Goal: Complete application form: Complete application form

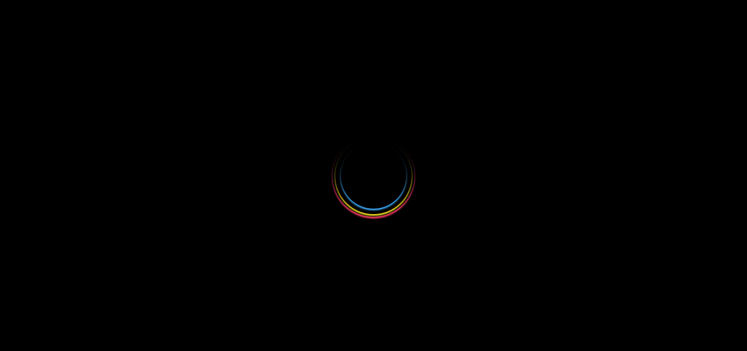
select select
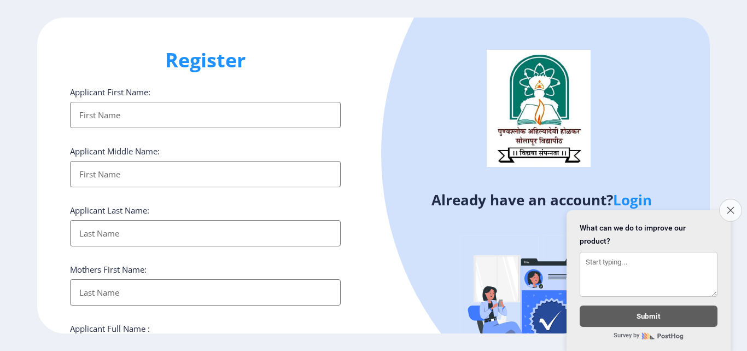
click at [727, 207] on icon "Close survey" at bounding box center [730, 209] width 7 height 7
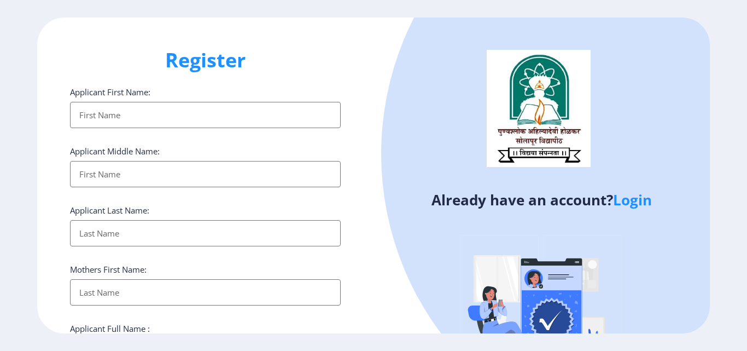
click at [194, 107] on input "Applicant First Name:" at bounding box center [205, 115] width 271 height 26
type input "न"
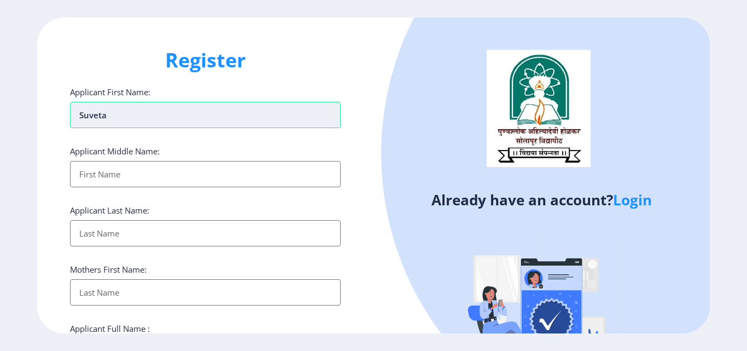
type input "suveta"
type input "[PERSON_NAME]"
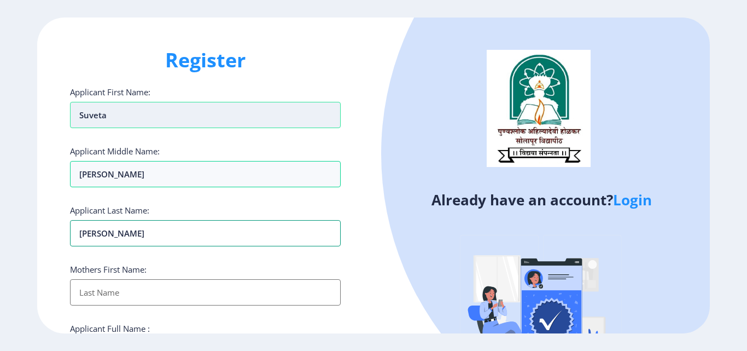
type input "[PERSON_NAME]"
type input "sarvinda"
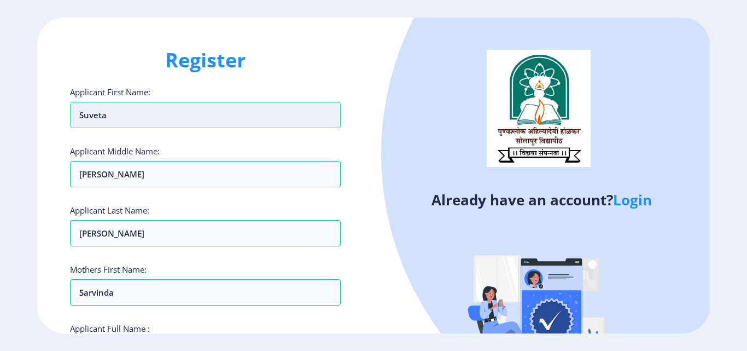
scroll to position [187, 0]
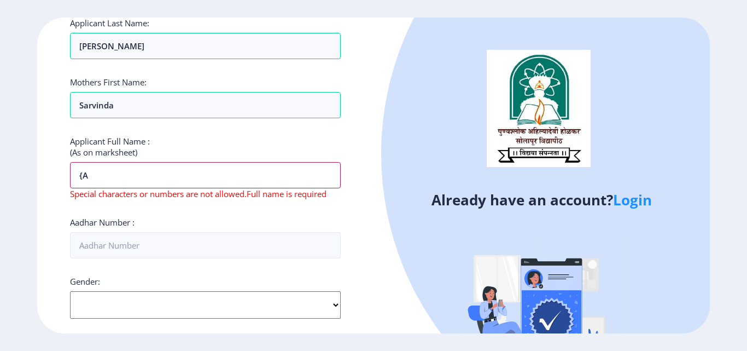
type input "{"
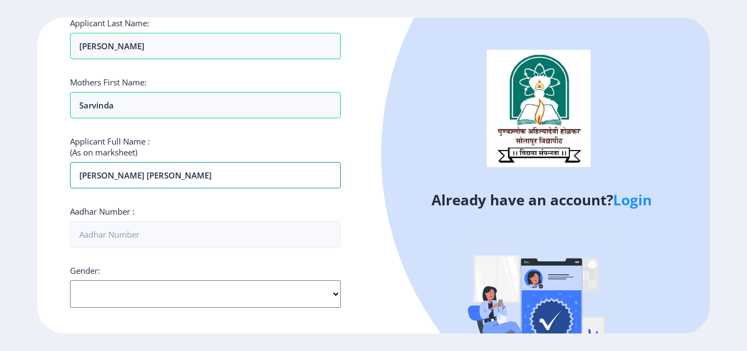
type input "[PERSON_NAME] [PERSON_NAME]"
type input "801359861458"
select select "[DEMOGRAPHIC_DATA]"
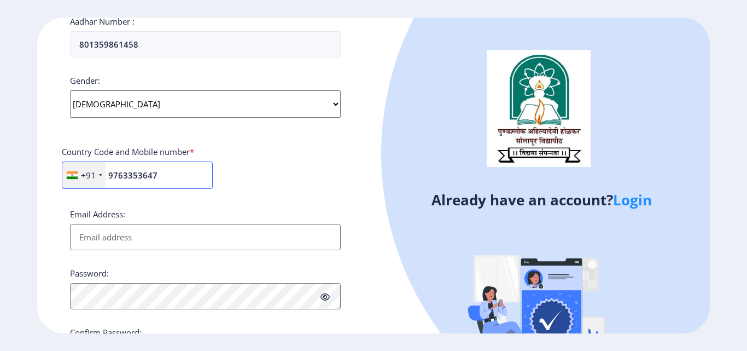
type input "9763353647"
type input "[EMAIL_ADDRESS][DOMAIN_NAME]"
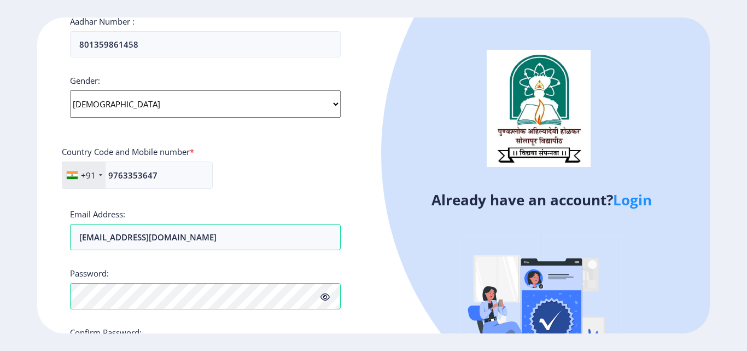
scroll to position [459, 0]
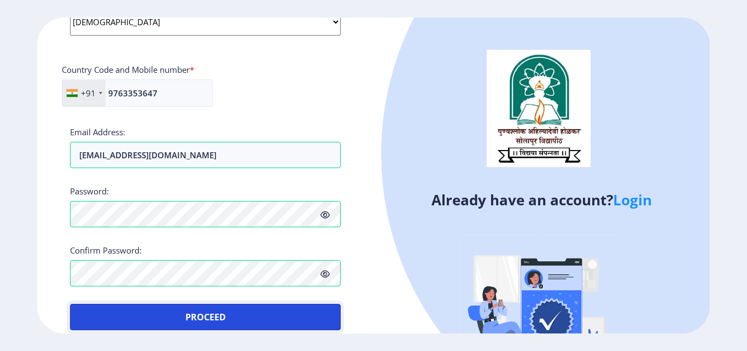
click at [70, 304] on button "Proceed" at bounding box center [205, 317] width 271 height 26
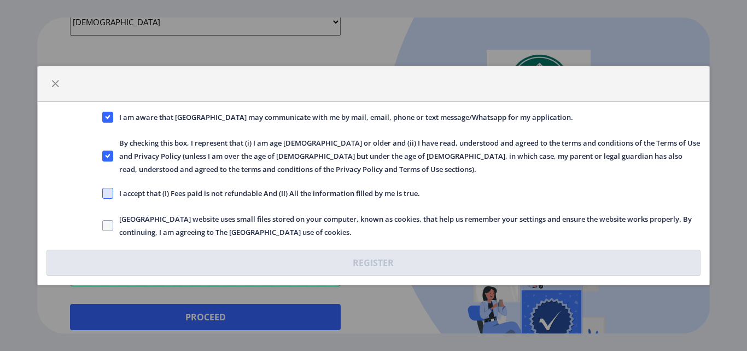
click at [105, 195] on span at bounding box center [107, 193] width 11 height 11
click at [103, 194] on input "I accept that (I) Fees paid is not refundable And (II) All the information fill…" at bounding box center [102, 193] width 1 height 1
checkbox input "true"
click at [108, 224] on span at bounding box center [107, 225] width 11 height 11
click at [103, 225] on input "[GEOGRAPHIC_DATA] website uses small files stored on your computer, known as co…" at bounding box center [102, 225] width 1 height 1
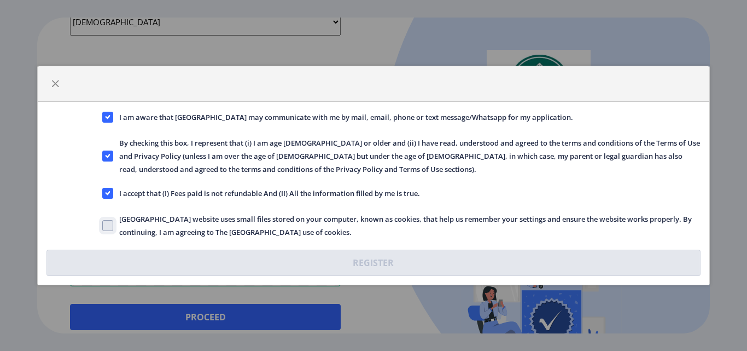
checkbox input "true"
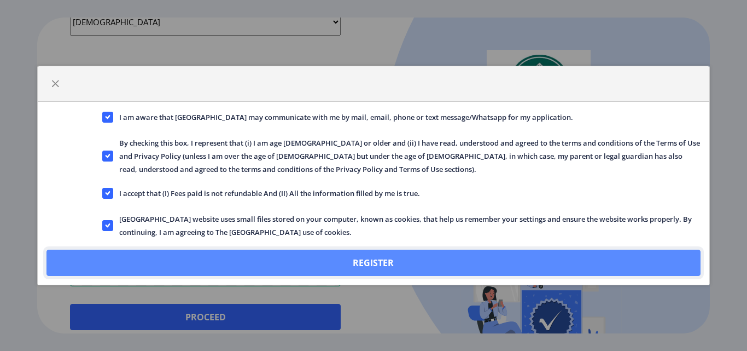
click at [386, 260] on button "Register" at bounding box center [373, 262] width 654 height 26
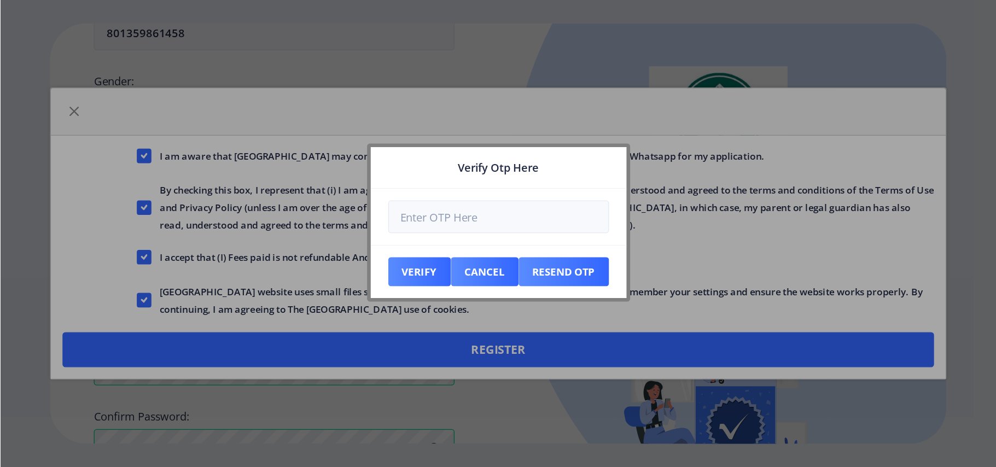
scroll to position [521, 0]
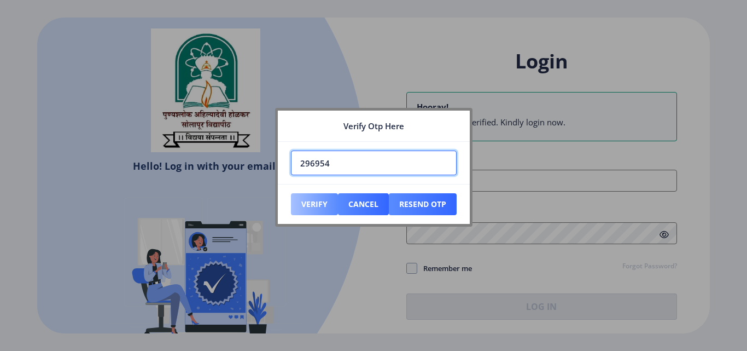
type input "296954"
click at [318, 205] on button "Verify" at bounding box center [314, 204] width 47 height 22
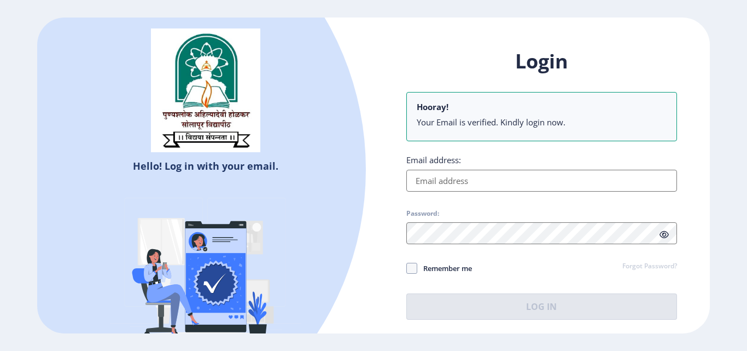
click at [452, 184] on input "Email address:" at bounding box center [541, 181] width 271 height 22
type input "[EMAIL_ADDRESS][DOMAIN_NAME]"
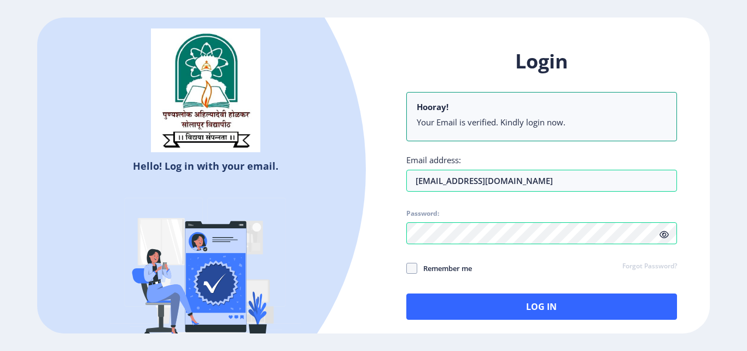
click link "Forgot Password?" at bounding box center [649, 266] width 55 height 10
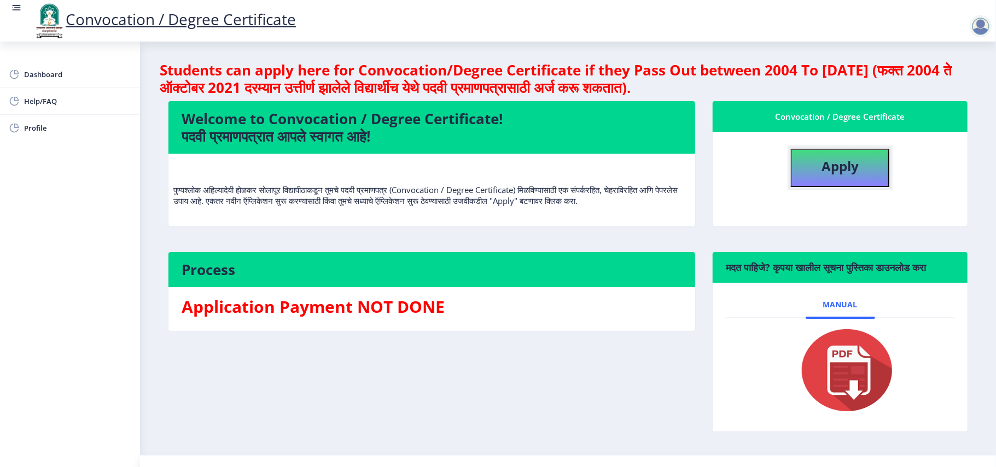
click at [747, 161] on b "Apply" at bounding box center [840, 166] width 37 height 18
select select
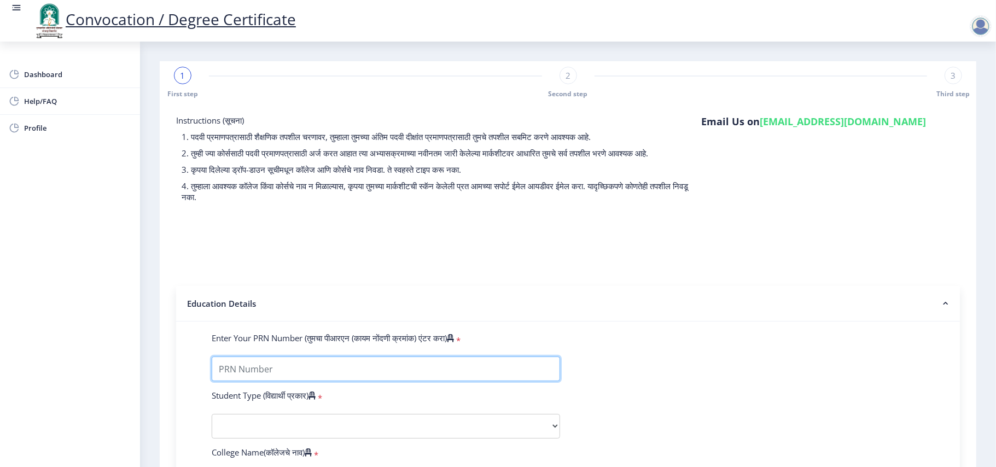
click at [247, 350] on input "Enter Your PRN Number (तुमचा पीआरएन (कायम नोंदणी क्रमांक) एंटर करा)" at bounding box center [386, 369] width 348 height 25
type input "2010032500473435"
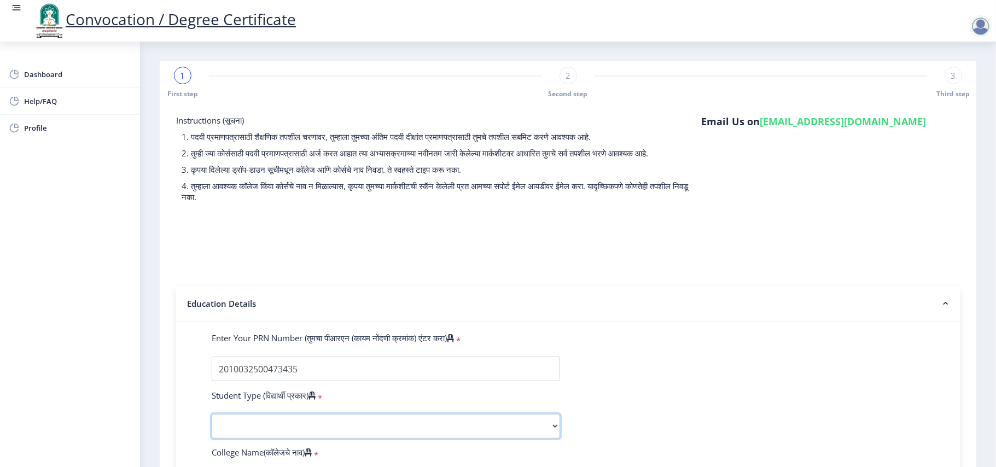
click at [276, 350] on select "Select Student Type Regular External" at bounding box center [386, 426] width 348 height 25
click at [212, 350] on select "Select Student Type Regular External" at bounding box center [386, 426] width 348 height 25
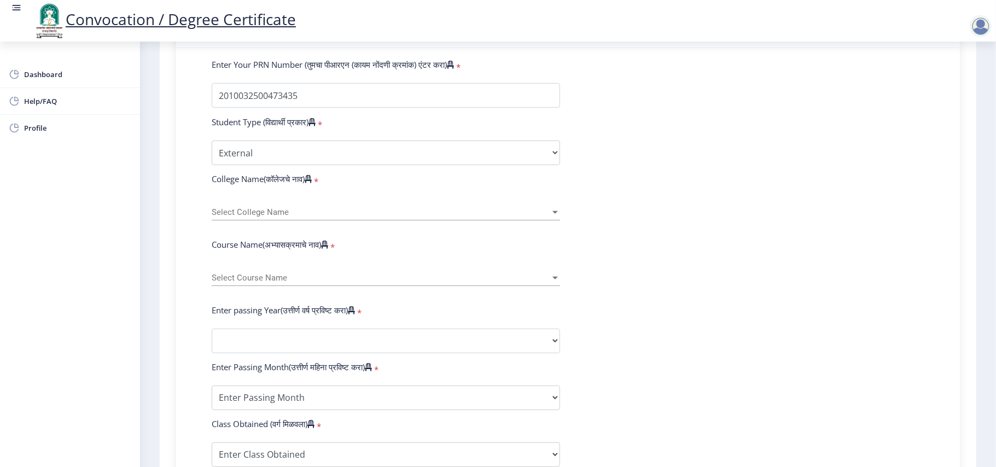
scroll to position [292, 0]
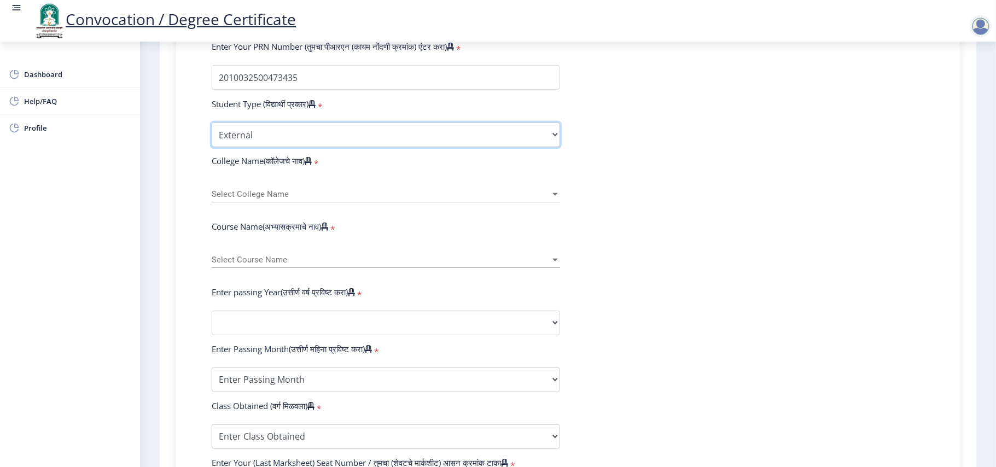
click at [241, 147] on select "Select Student Type Regular External" at bounding box center [386, 135] width 348 height 25
select select "Regular"
click at [212, 133] on select "Select Student Type Regular External" at bounding box center [386, 135] width 348 height 25
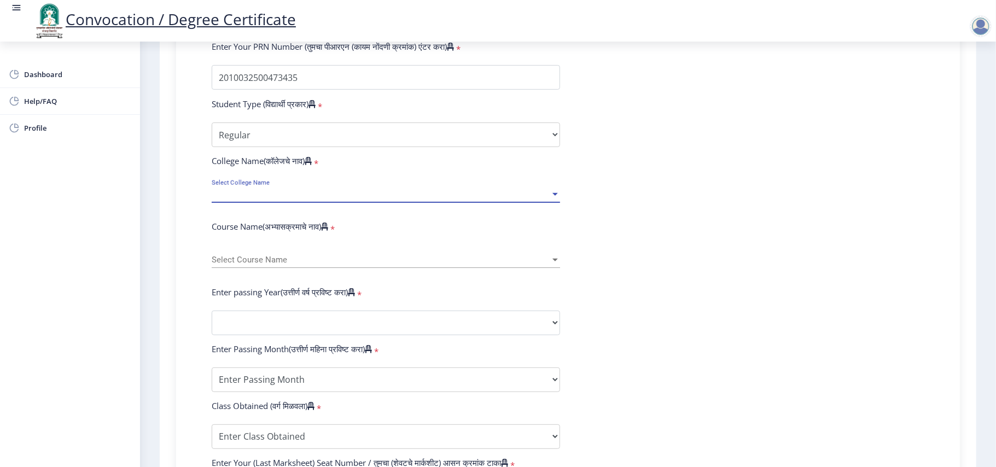
click at [259, 199] on span "Select College Name" at bounding box center [381, 194] width 339 height 9
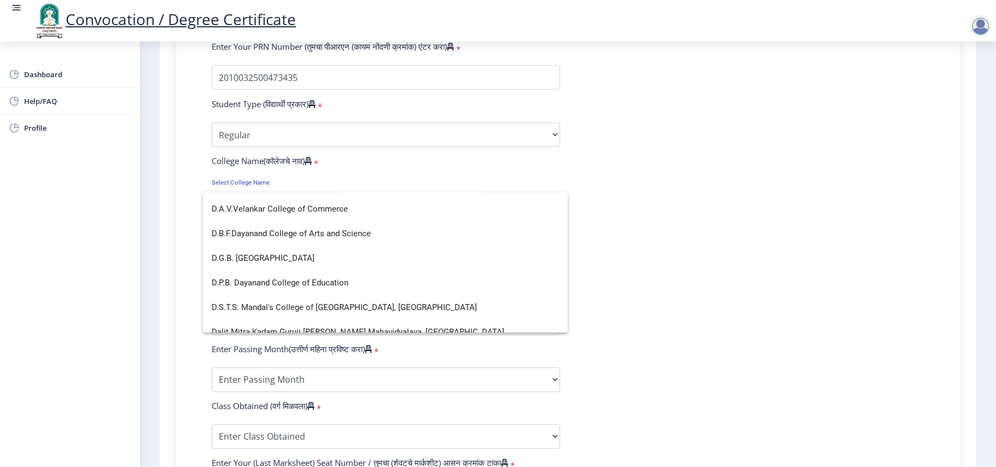
scroll to position [544, 0]
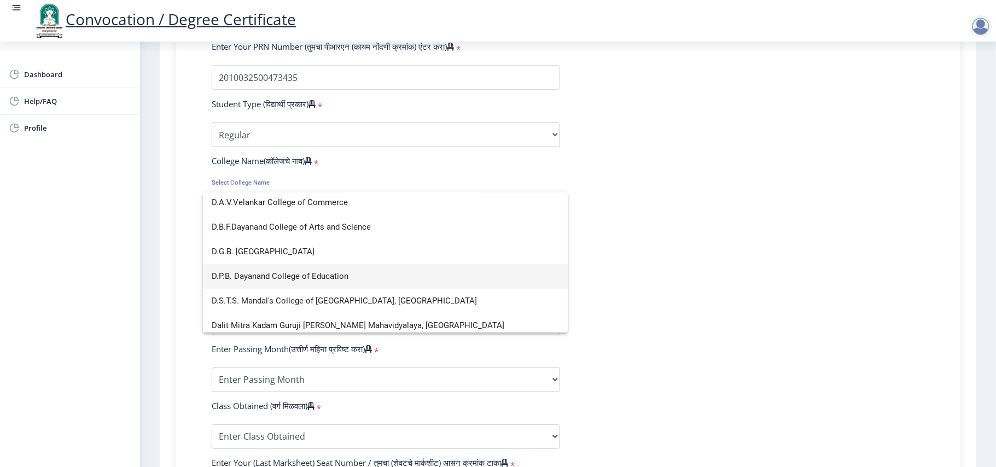
click at [326, 278] on span "D.P.B. Dayanand College of Education" at bounding box center [385, 276] width 347 height 25
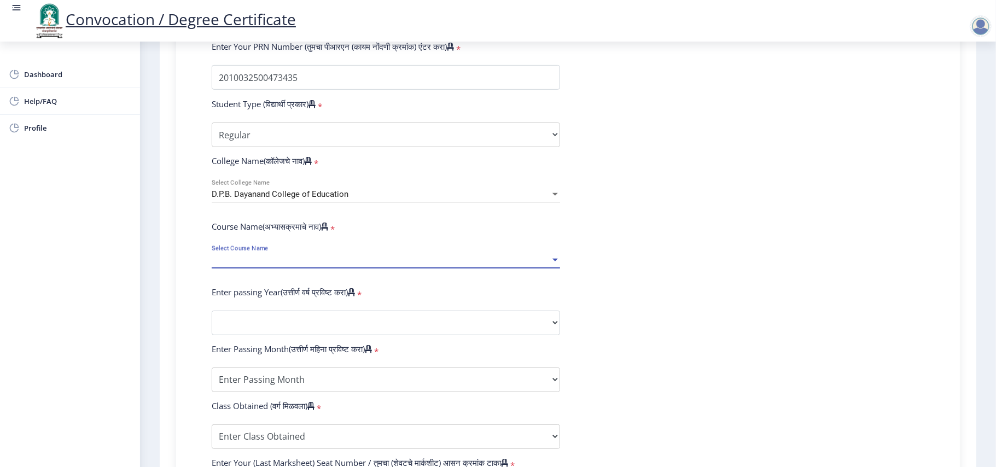
click at [321, 265] on span "Select Course Name" at bounding box center [381, 259] width 339 height 9
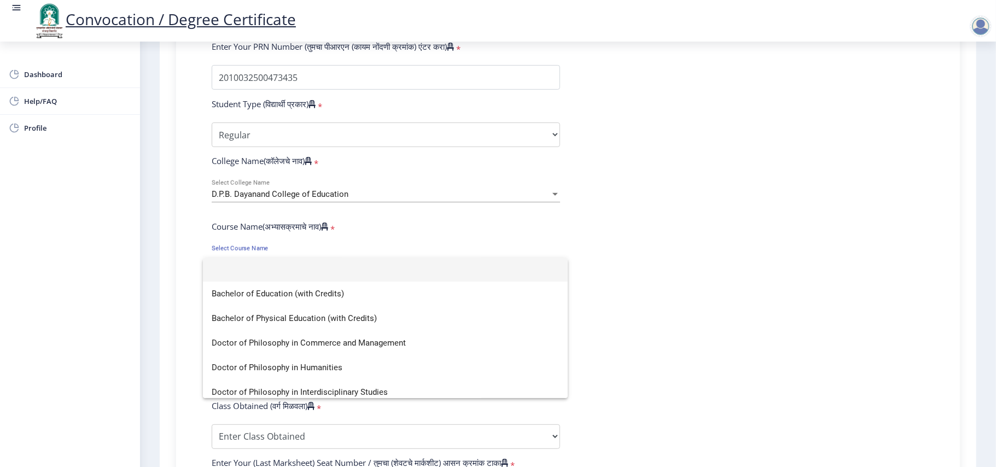
scroll to position [0, 0]
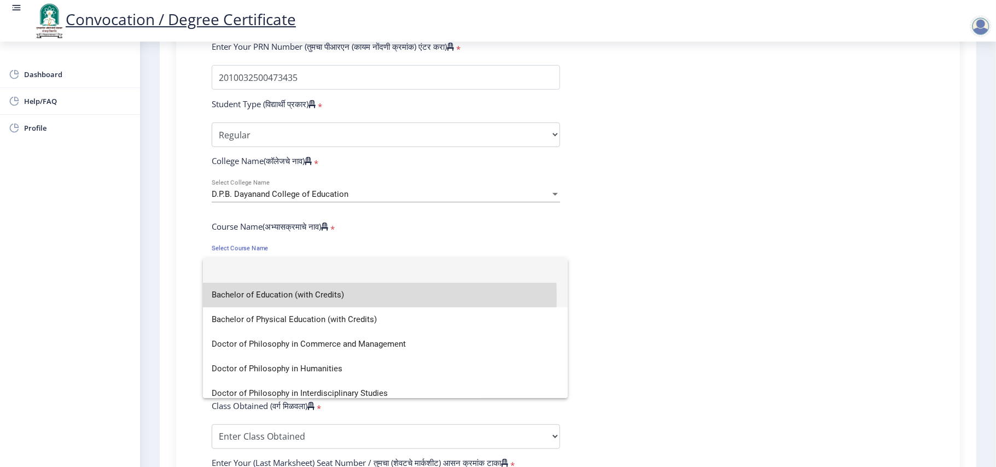
click at [301, 296] on span "Bachelor of Education (with Credits)" at bounding box center [385, 295] width 347 height 25
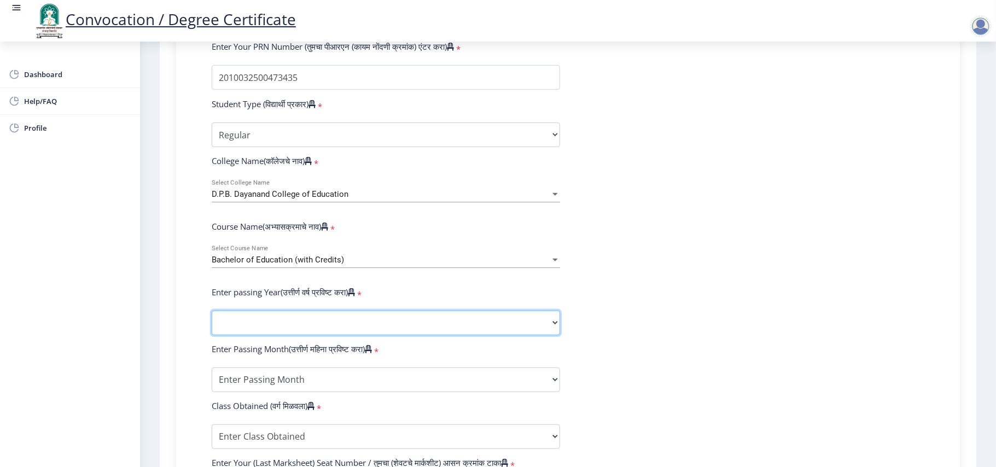
click at [311, 333] on select "2025 2024 2023 2022 2021 2020 2019 2018 2017 2016 2015 2014 2013 2012 2011 2010…" at bounding box center [386, 323] width 348 height 25
click at [212, 321] on select "2025 2024 2023 2022 2021 2020 2019 2018 2017 2016 2015 2014 2013 2012 2011 2010…" at bounding box center [386, 323] width 348 height 25
click at [313, 327] on select "2025 2024 2023 2022 2021 2020 2019 2018 2017 2016 2015 2014 2013 2012 2011 2010…" at bounding box center [386, 323] width 348 height 25
select select "2011"
click at [212, 321] on select "2025 2024 2023 2022 2021 2020 2019 2018 2017 2016 2015 2014 2013 2012 2011 2010…" at bounding box center [386, 323] width 348 height 25
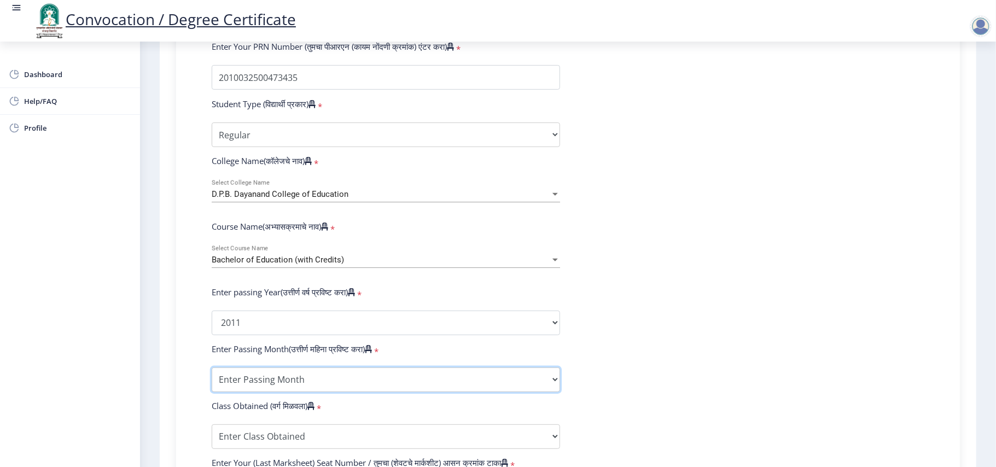
click at [317, 350] on select "Enter Passing Month March April May October November December" at bounding box center [386, 380] width 348 height 25
select select "March"
click at [212, 350] on select "Enter Passing Month March April May October November December" at bounding box center [386, 380] width 348 height 25
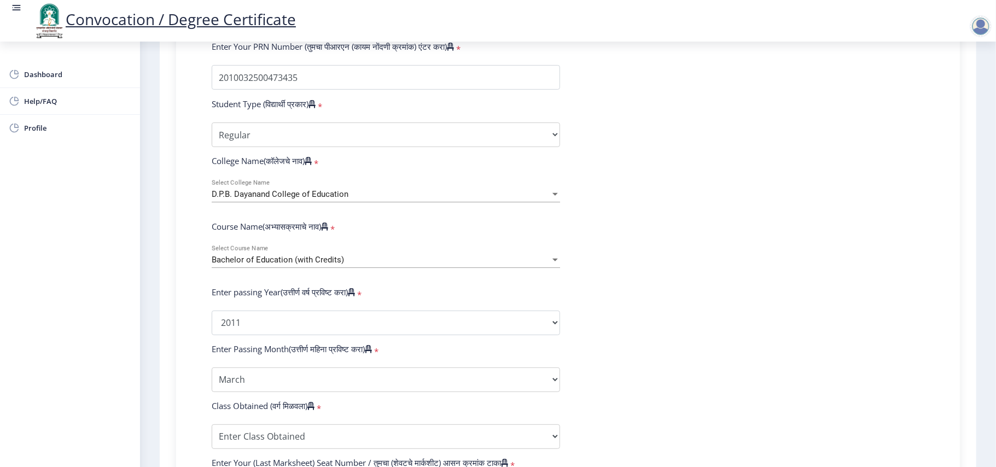
click at [747, 350] on form "Enter Your PRN Number (तुमचा पीआरएन (कायम नोंदणी क्रमांक) एंटर करा) * Student T…" at bounding box center [567, 331] width 729 height 580
click at [492, 350] on select "Enter Class Obtained FIRST CLASS WITH DISTINCTION FIRST CLASS HIGHER SECOND CLA…" at bounding box center [386, 436] width 348 height 25
select select "FIRST CLASS"
click at [212, 350] on select "Enter Class Obtained FIRST CLASS WITH DISTINCTION FIRST CLASS HIGHER SECOND CLA…" at bounding box center [386, 436] width 348 height 25
click at [609, 350] on form "Enter Your PRN Number (तुमचा पीआरएन (कायम नोंदणी क्रमांक) एंटर करा) * Student T…" at bounding box center [567, 331] width 729 height 580
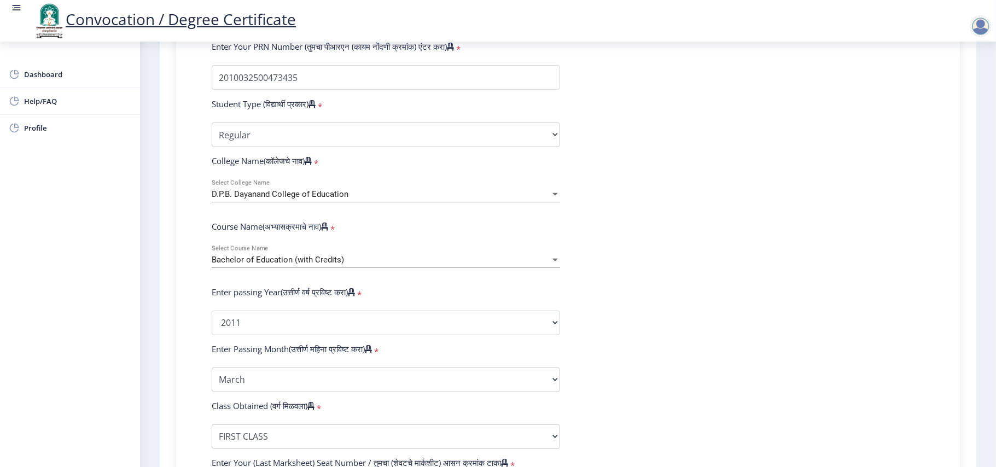
click at [747, 350] on form "Enter Your PRN Number (तुमचा पीआरएन (कायम नोंदणी क्रमांक) एंटर करा) * Student T…" at bounding box center [567, 331] width 729 height 580
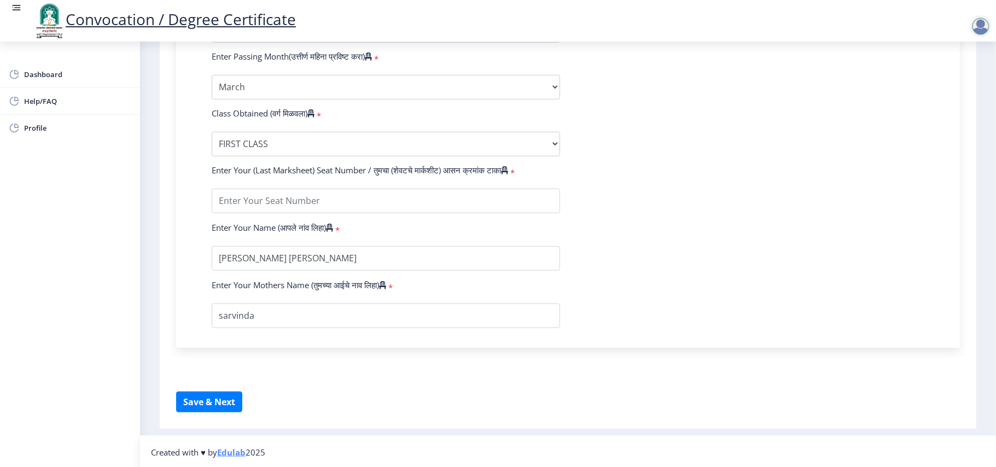
scroll to position [596, 0]
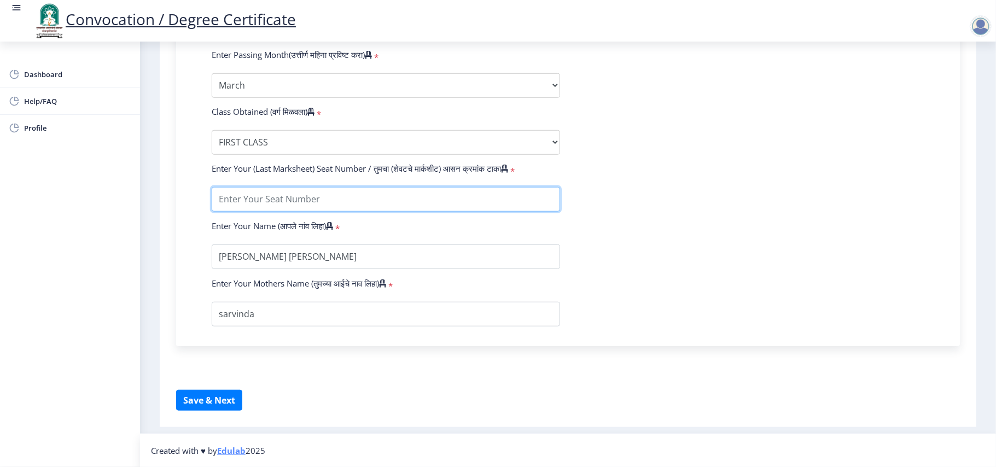
click at [322, 199] on input "textarea" at bounding box center [386, 199] width 348 height 25
type input "00220"
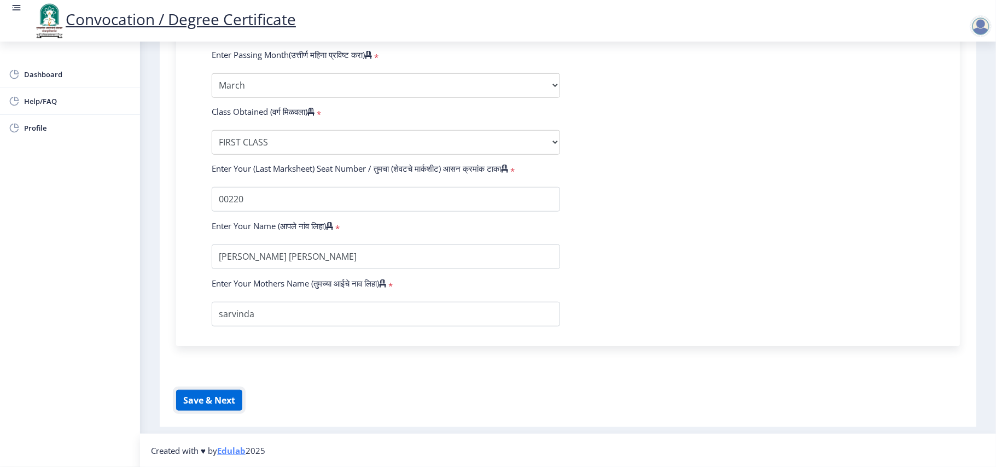
click at [201, 350] on button "Save & Next" at bounding box center [209, 400] width 66 height 21
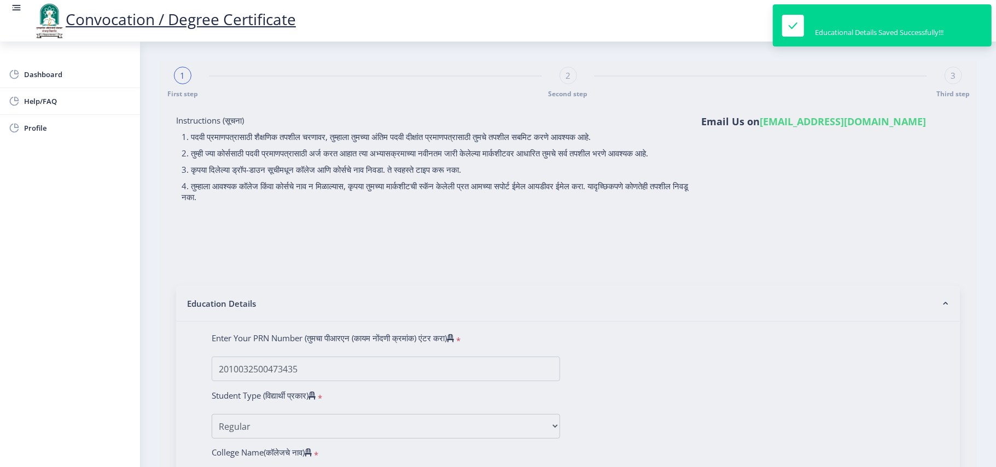
select select
type input "2010032500473435"
select select "Regular"
select select "2011"
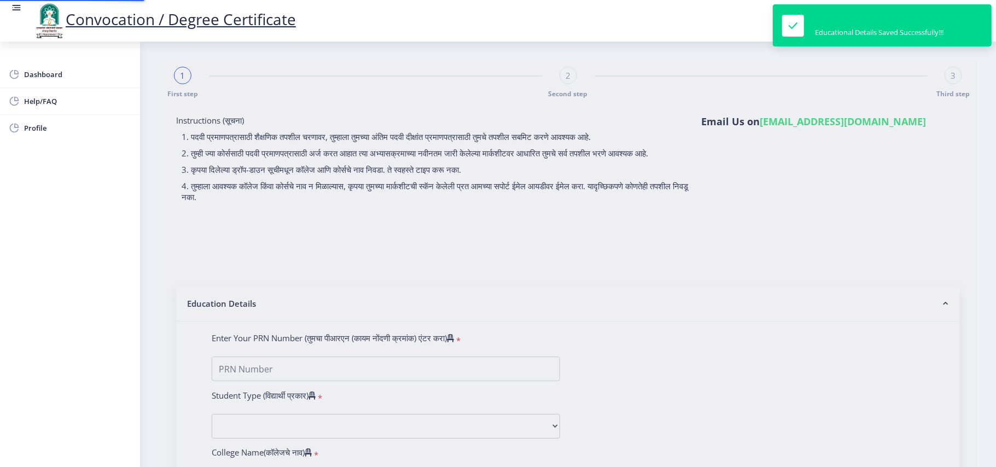
select select "March"
select select "FIRST CLASS"
type input "00220"
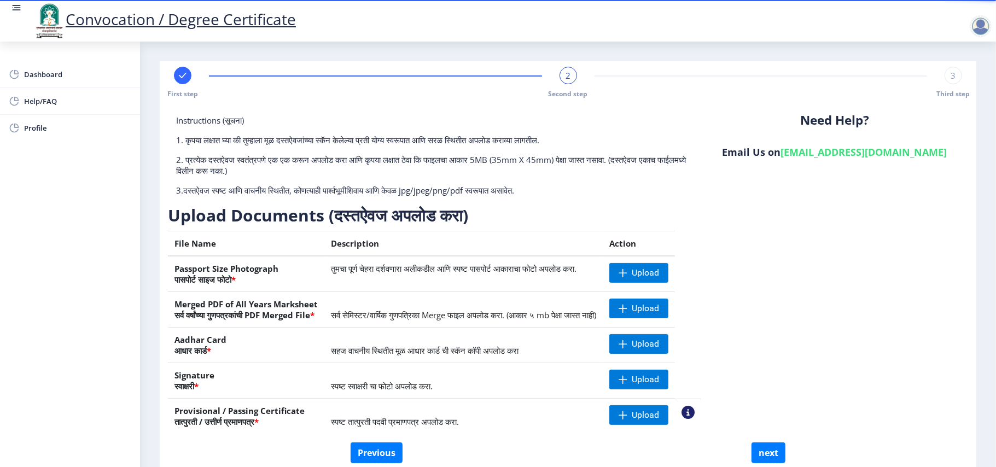
click at [747, 271] on div "Instructions (सूचना) 1. कृपया लक्षात घ्या की तुम्हाला मूळ दस्तऐवजांच्या स्कॅन क…" at bounding box center [568, 279] width 800 height 328
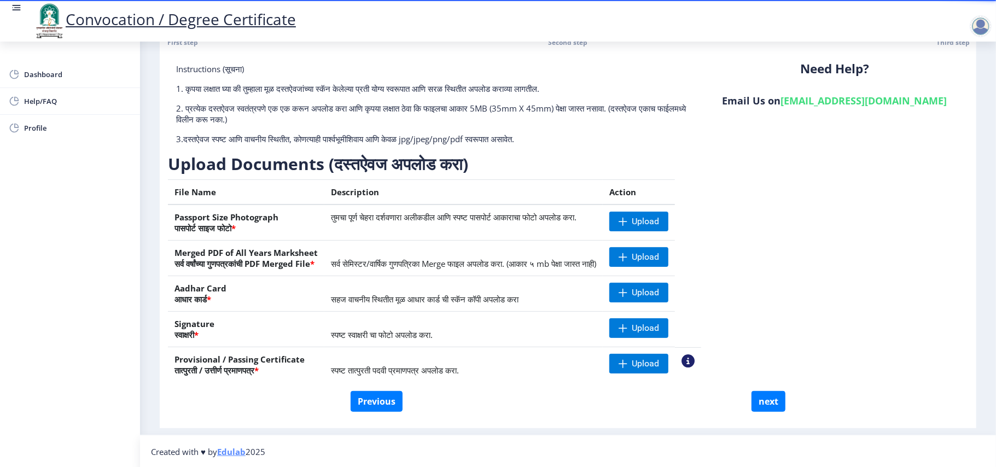
scroll to position [53, 0]
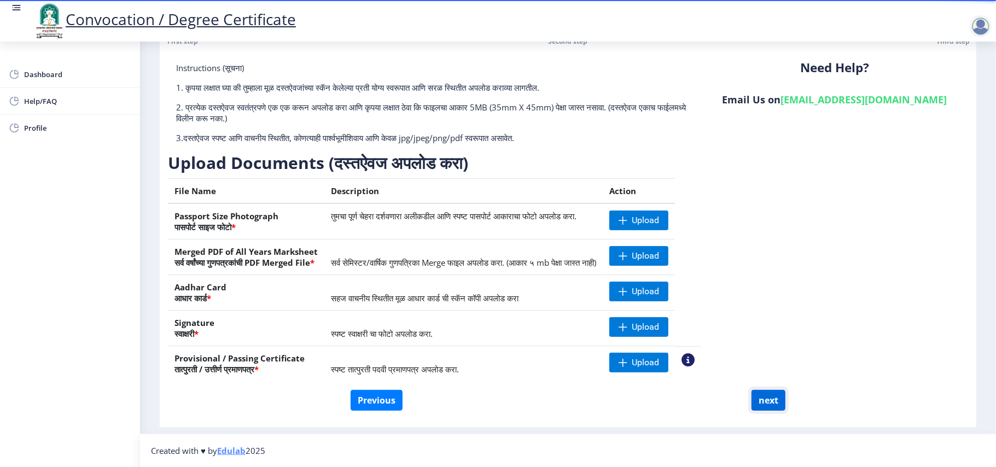
click at [747, 350] on button "next" at bounding box center [769, 400] width 34 height 21
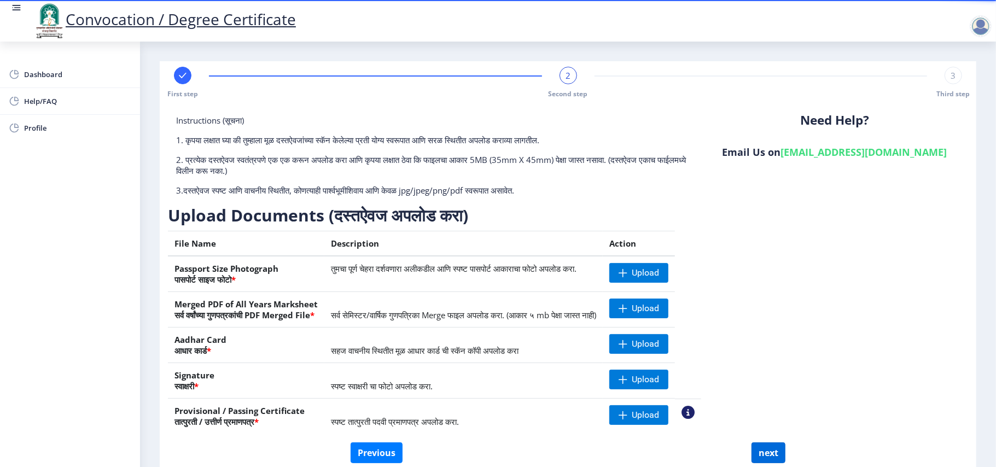
select select
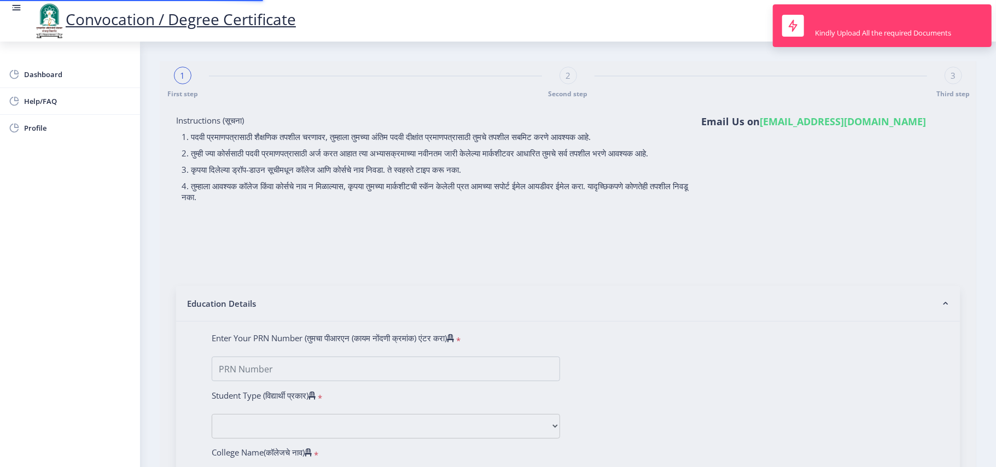
type input "2010032500473435"
select select "Regular"
select select "2011"
select select "March"
select select "FIRST CLASS"
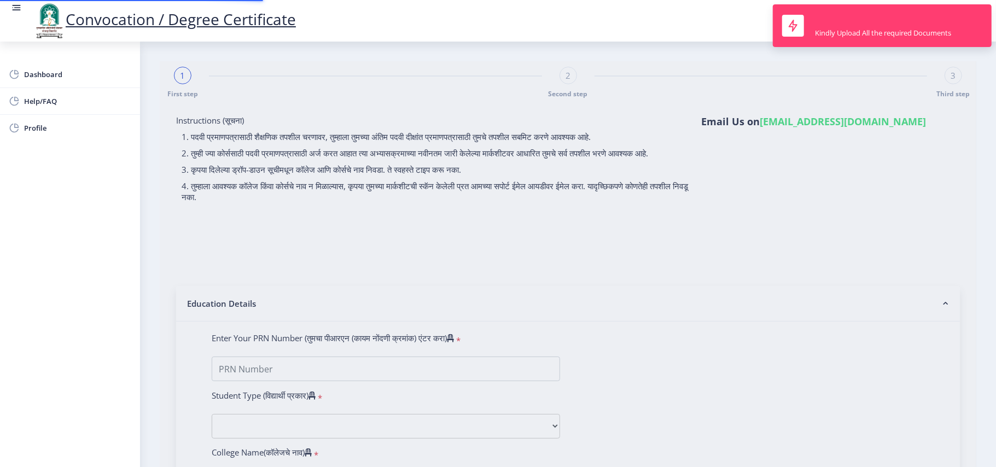
type input "00220"
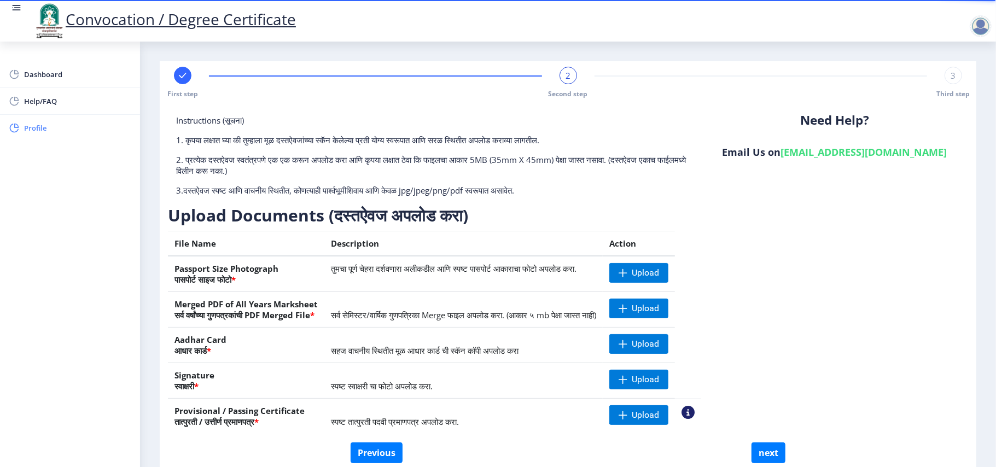
click at [28, 126] on span "Profile" at bounding box center [77, 127] width 107 height 13
select select
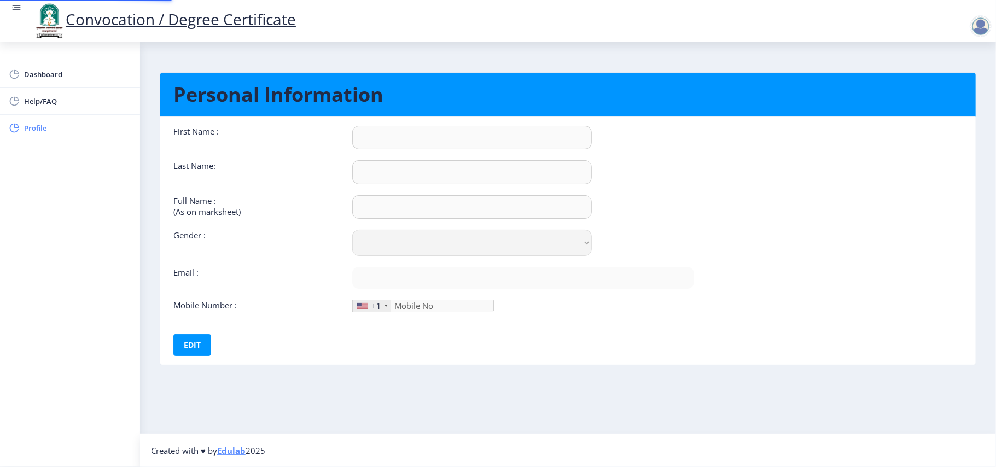
type input "suveta"
type input "[PERSON_NAME]"
type input "[PERSON_NAME] [PERSON_NAME]"
select select "[DEMOGRAPHIC_DATA]"
type input "[EMAIL_ADDRESS][DOMAIN_NAME]"
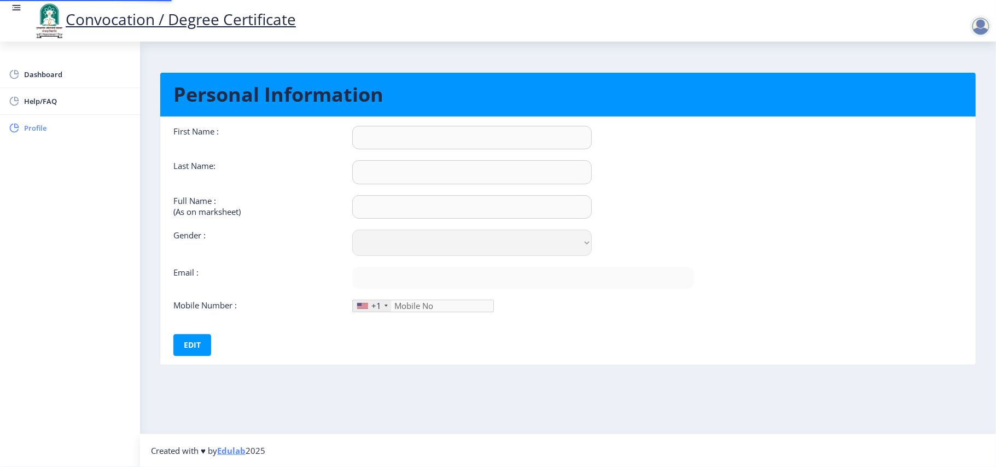
type input "9763353647"
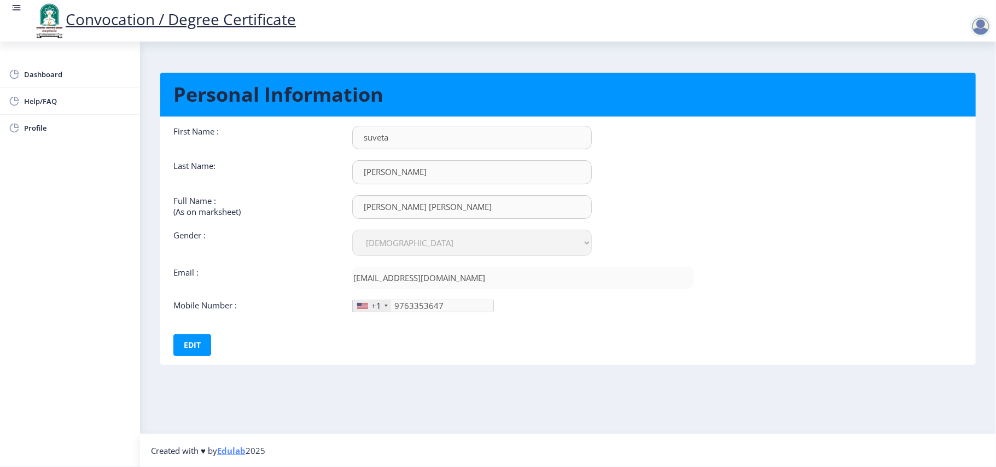
click at [747, 28] on div at bounding box center [981, 26] width 22 height 22
click at [747, 57] on span "Log out" at bounding box center [918, 55] width 70 height 13
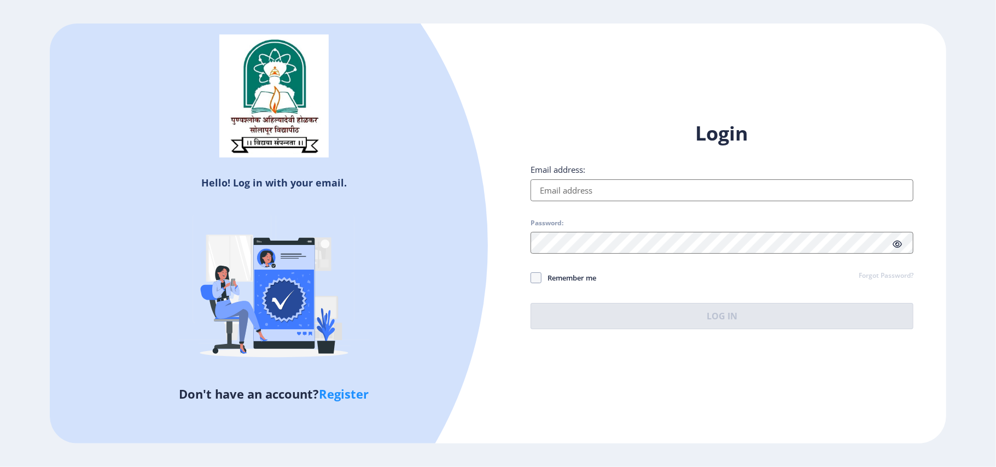
click at [351, 350] on link "Register" at bounding box center [344, 394] width 50 height 16
select select
